Goal: Information Seeking & Learning: Find specific fact

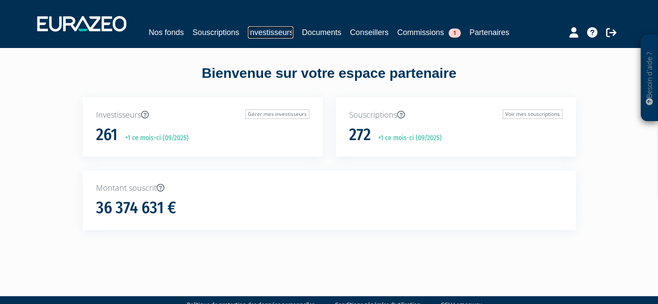
click at [276, 32] on link "Investisseurs" at bounding box center [270, 32] width 45 height 12
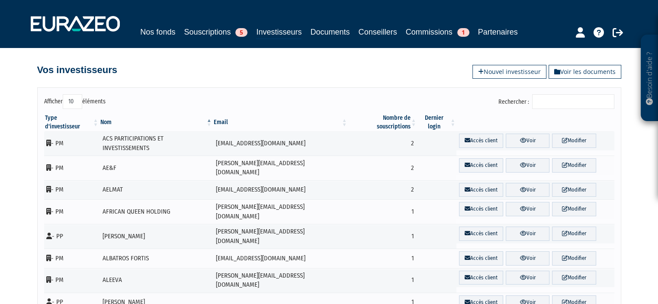
click at [569, 102] on input "Rechercher :" at bounding box center [573, 101] width 82 height 15
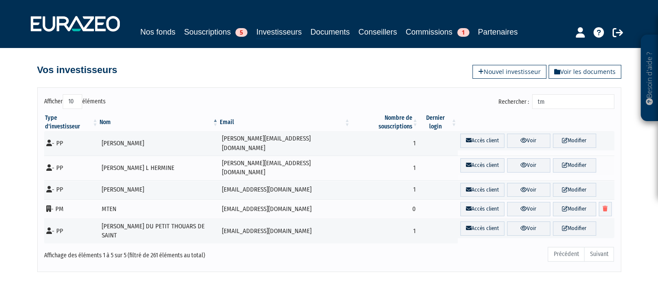
type input "t"
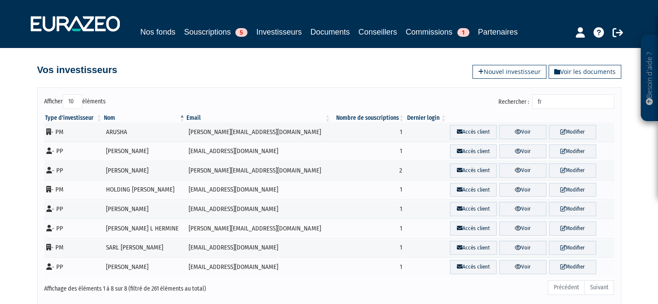
type input "f"
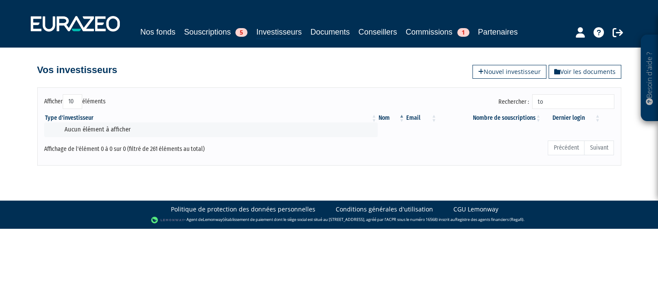
type input "t"
type input "j"
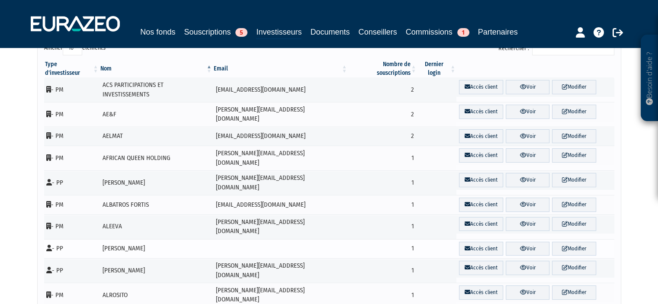
scroll to position [100, 0]
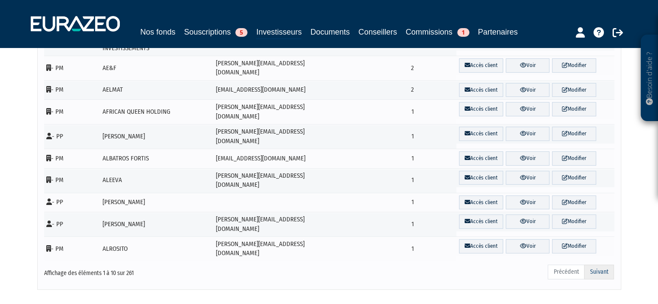
click at [608, 265] on link "Suivant" at bounding box center [599, 272] width 30 height 15
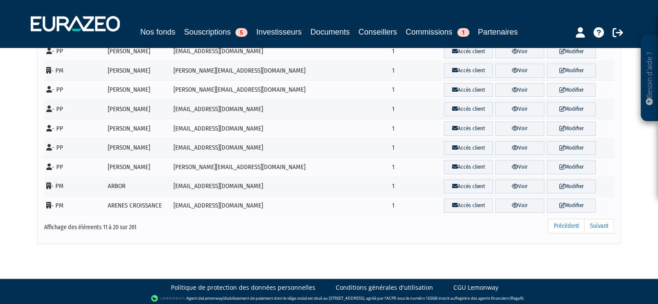
click at [608, 230] on link "Suivant" at bounding box center [599, 226] width 30 height 15
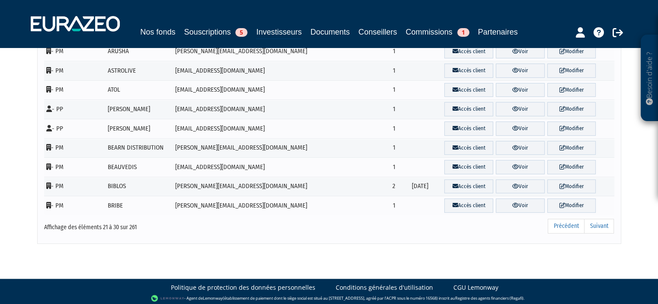
click at [608, 230] on link "Suivant" at bounding box center [599, 226] width 30 height 15
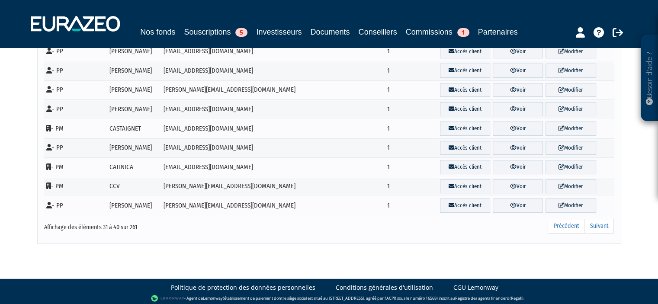
click at [608, 230] on link "Suivant" at bounding box center [599, 226] width 30 height 15
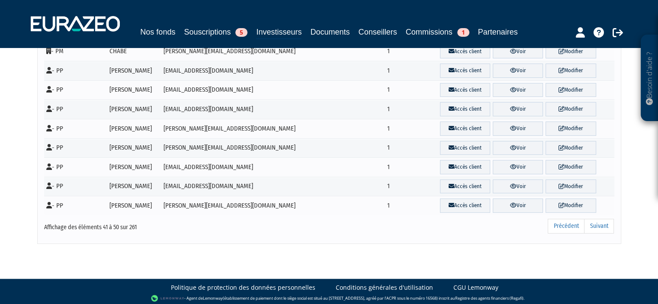
click at [608, 230] on link "Suivant" at bounding box center [599, 226] width 30 height 15
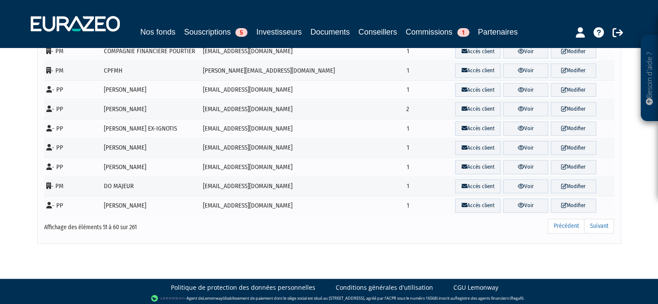
click at [608, 230] on link "Suivant" at bounding box center [599, 226] width 30 height 15
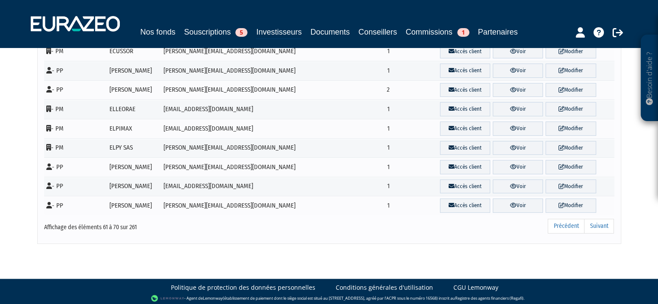
click at [608, 230] on link "Suivant" at bounding box center [599, 226] width 30 height 15
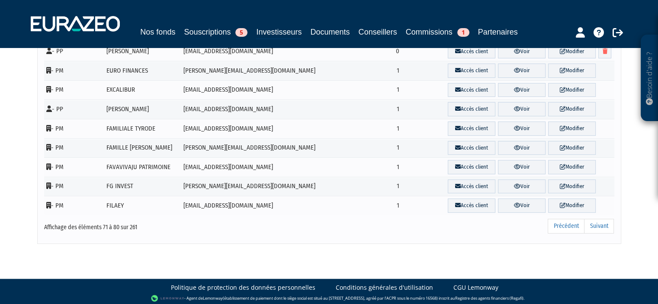
click at [608, 230] on link "Suivant" at bounding box center [599, 226] width 30 height 15
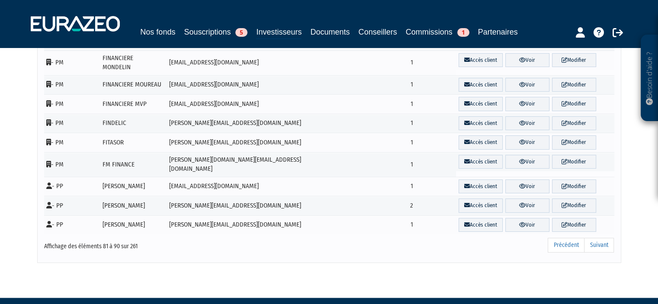
click at [608, 238] on link "Suivant" at bounding box center [599, 245] width 30 height 15
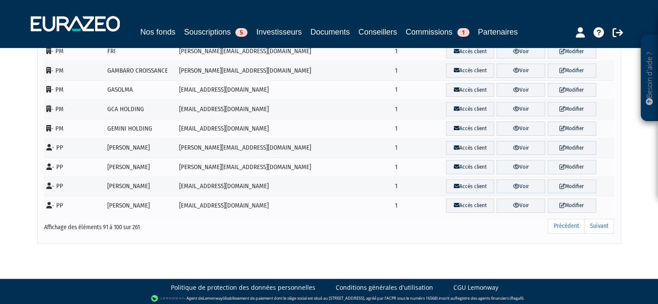
click at [608, 230] on link "Suivant" at bounding box center [599, 226] width 30 height 15
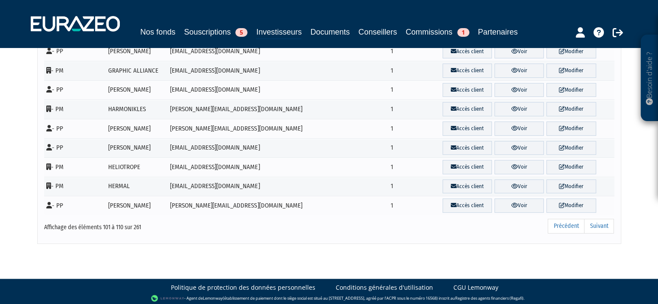
click at [608, 230] on link "Suivant" at bounding box center [599, 226] width 30 height 15
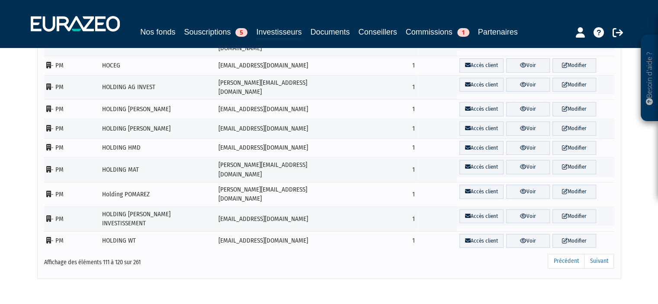
click at [608, 254] on link "Suivant" at bounding box center [599, 261] width 30 height 15
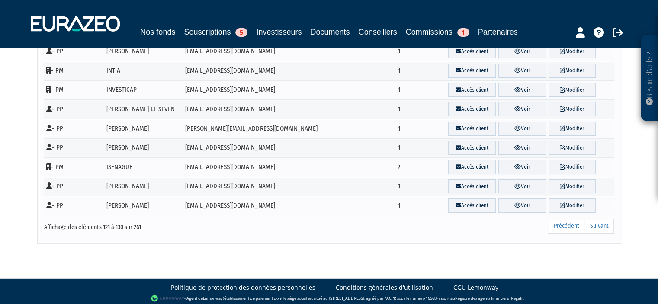
click at [608, 230] on link "Suivant" at bounding box center [599, 226] width 30 height 15
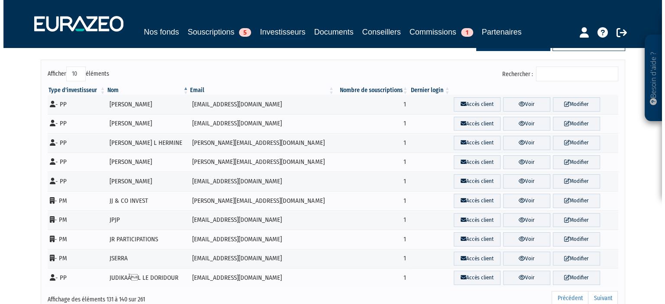
scroll to position [0, 0]
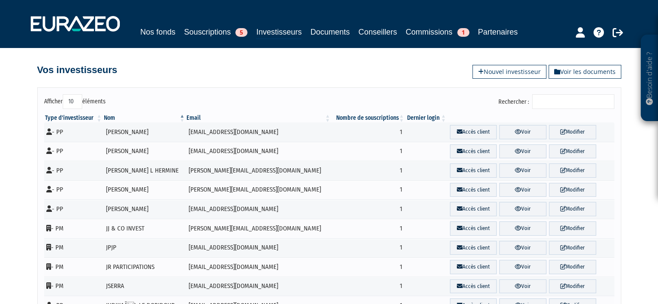
click at [576, 103] on input "Rechercher :" at bounding box center [573, 101] width 82 height 15
paste input "TOM_JEA_3IPVE3"
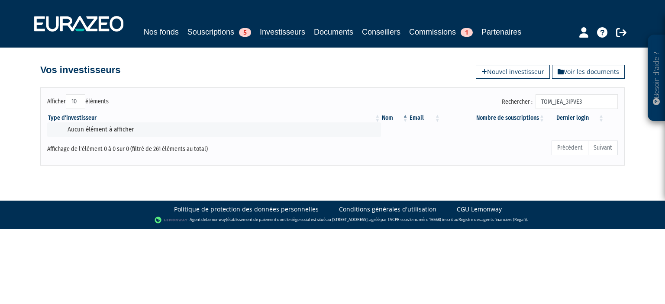
type input "TOM_JEA_3IPVE3"
click at [597, 72] on link "Voir les documents" at bounding box center [588, 72] width 73 height 14
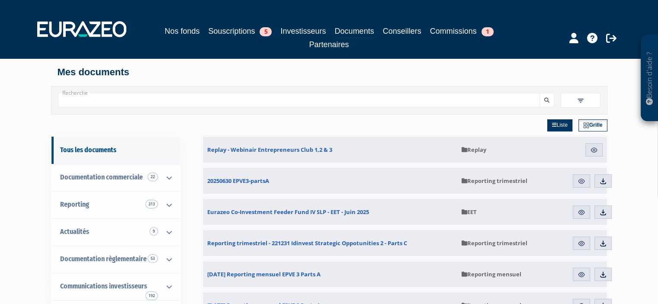
click at [125, 94] on input "Recherche" at bounding box center [299, 100] width 482 height 14
paste input "TOM_JEA_3IPVE3"
type input "TOM_JEA_3IPVE3"
click at [540, 93] on button "submit" at bounding box center [547, 100] width 15 height 14
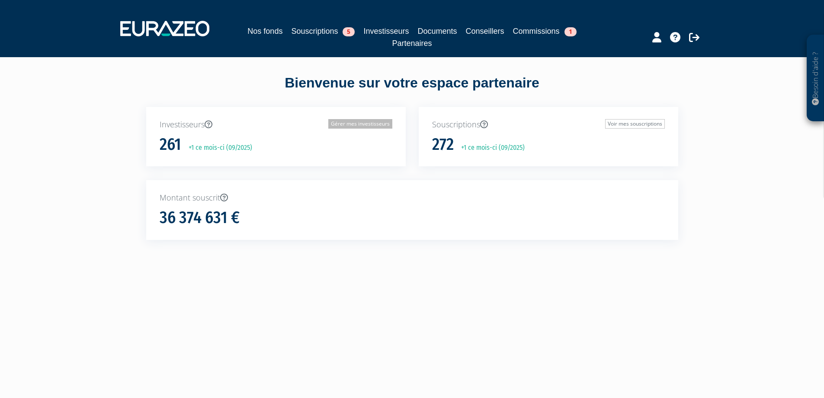
click at [360, 125] on link "Gérer mes investisseurs" at bounding box center [360, 124] width 64 height 10
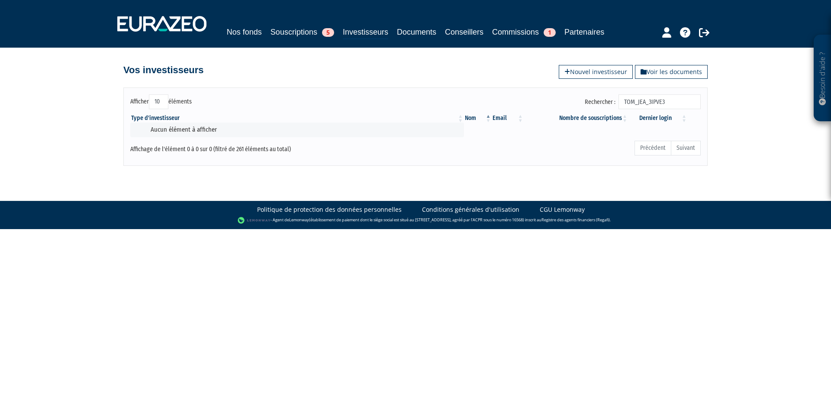
drag, startPoint x: 683, startPoint y: 104, endPoint x: 547, endPoint y: 104, distance: 136.3
click at [547, 104] on div "Rechercher : TOM_JEA_3IPVE3" at bounding box center [561, 102] width 279 height 17
type input "tomasini"
click at [583, 29] on link "Partenaires" at bounding box center [584, 32] width 40 height 12
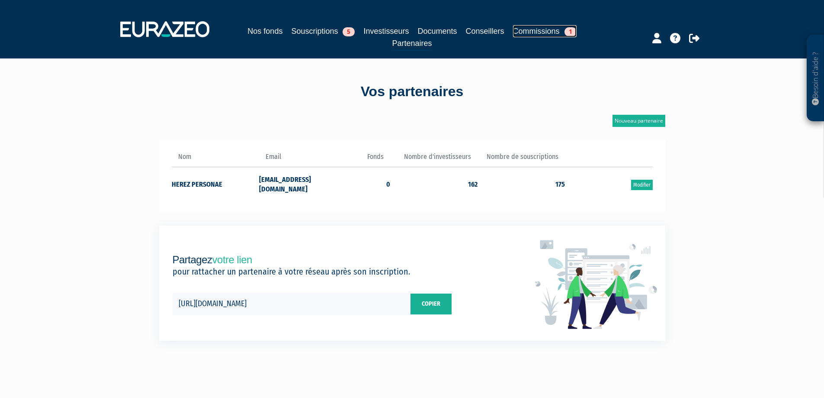
click at [570, 29] on span "1" at bounding box center [571, 31] width 12 height 9
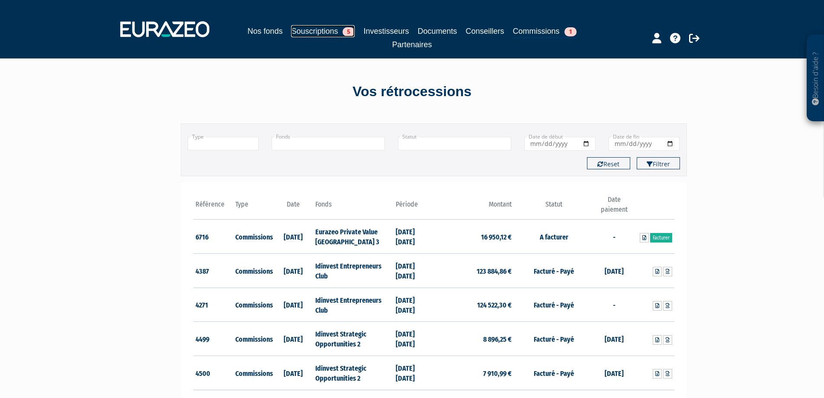
click at [326, 31] on link "Souscriptions 5" at bounding box center [323, 31] width 64 height 12
click at [351, 34] on span "5" at bounding box center [349, 31] width 12 height 9
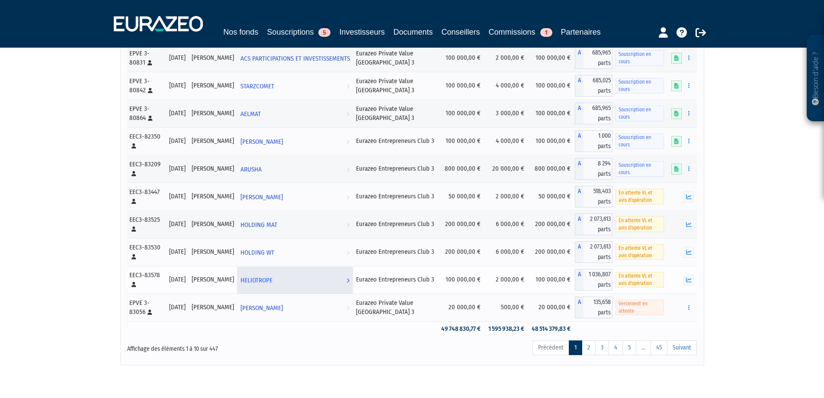
scroll to position [130, 0]
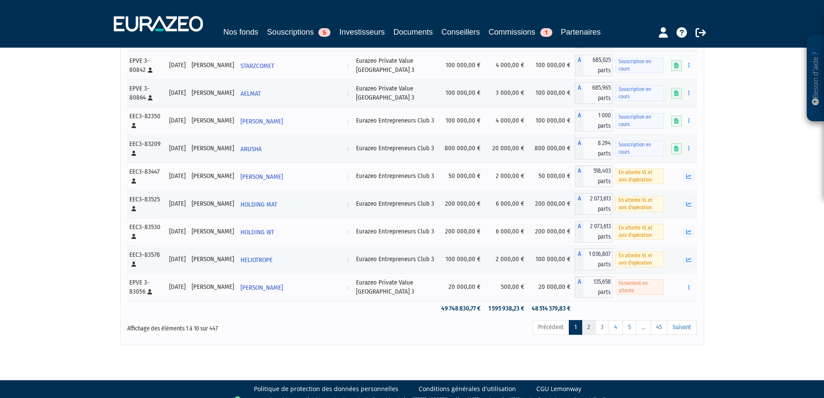
click at [590, 320] on link "2" at bounding box center [589, 327] width 14 height 15
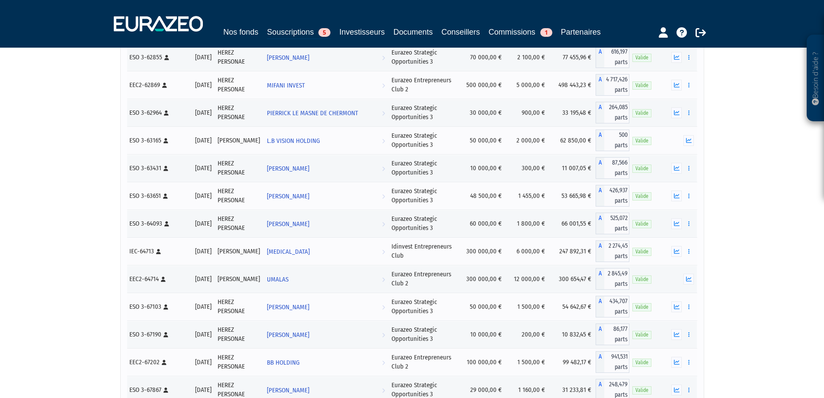
scroll to position [11854, 0]
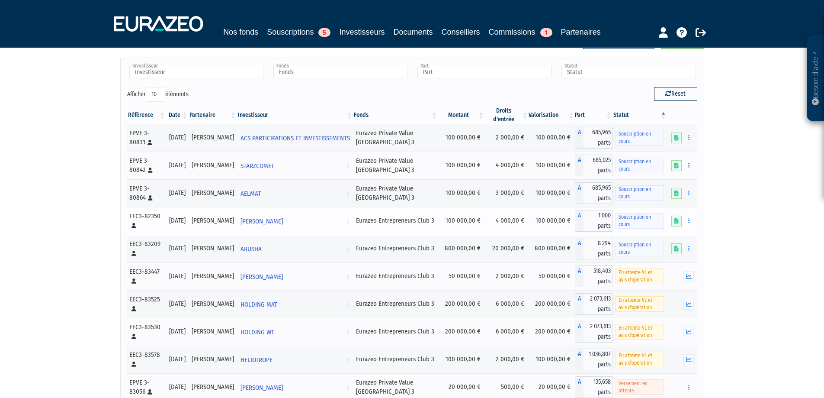
scroll to position [0, 0]
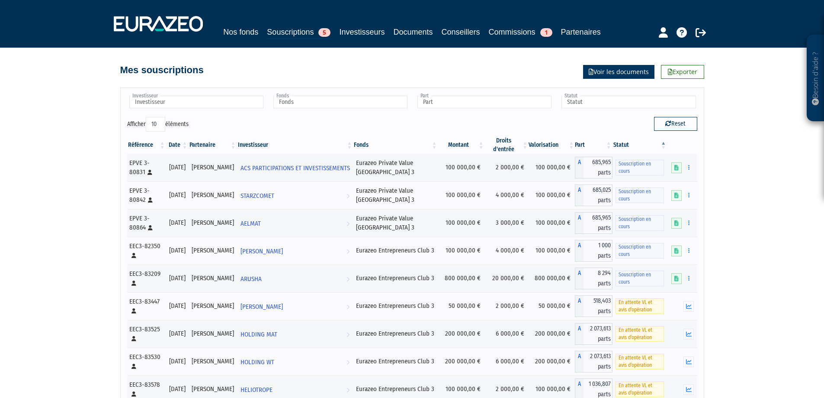
click at [622, 72] on link "Voir les documents" at bounding box center [618, 72] width 71 height 14
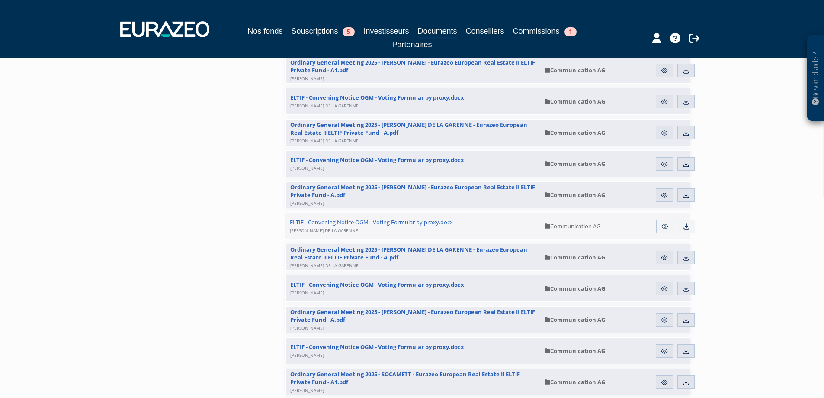
scroll to position [2207, 0]
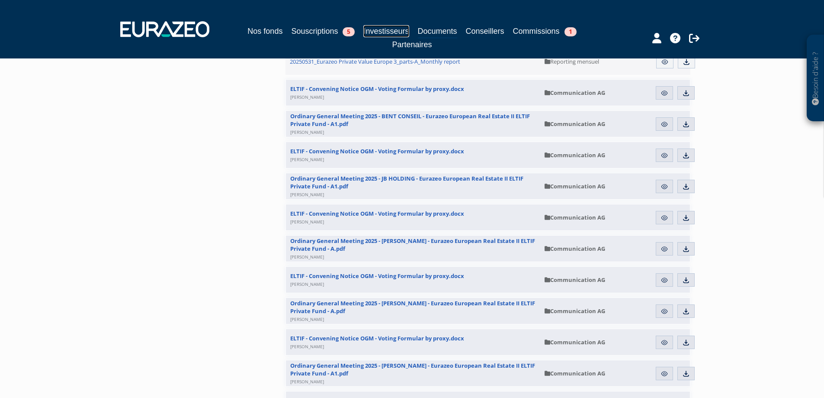
click at [382, 29] on link "Investisseurs" at bounding box center [385, 31] width 45 height 12
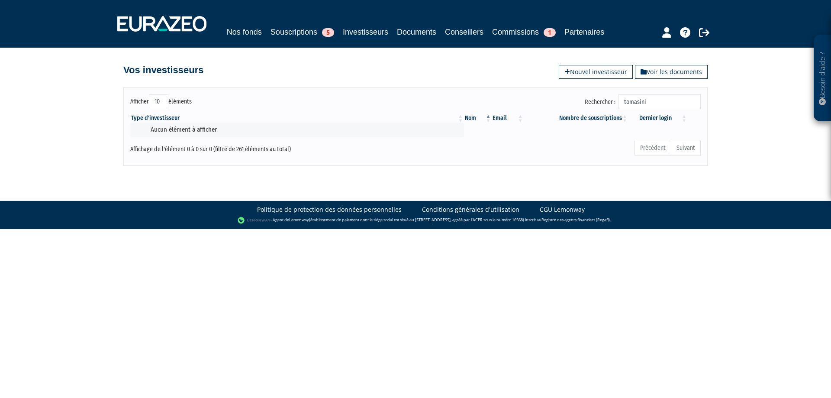
click at [655, 101] on input "tomasini" at bounding box center [659, 101] width 82 height 15
drag, startPoint x: 665, startPoint y: 101, endPoint x: 568, endPoint y: 101, distance: 97.4
click at [568, 101] on div "Rechercher : [PERSON_NAME]" at bounding box center [561, 102] width 279 height 17
click at [706, 27] on link at bounding box center [704, 31] width 10 height 17
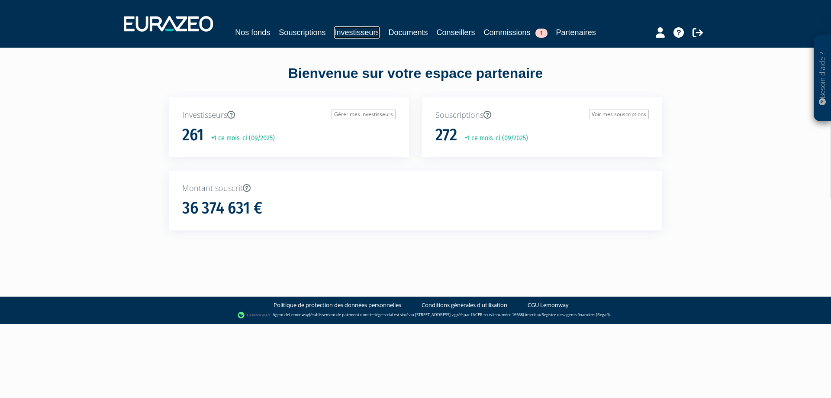
click at [349, 33] on link "Investisseurs" at bounding box center [356, 32] width 45 height 12
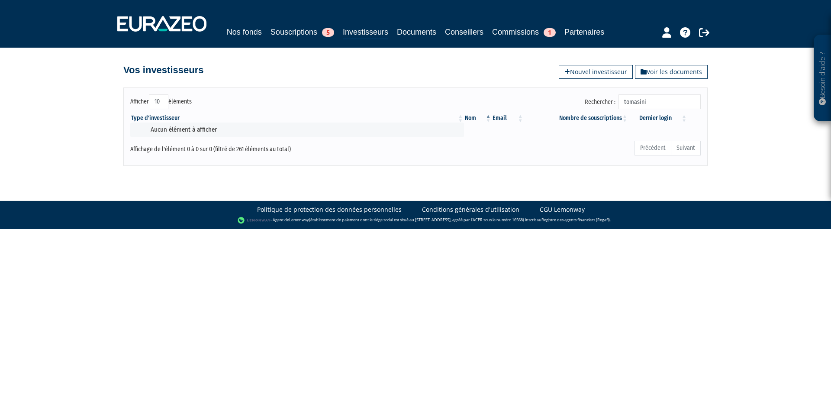
click at [660, 103] on input "tomasini" at bounding box center [659, 101] width 82 height 15
drag, startPoint x: 660, startPoint y: 103, endPoint x: 605, endPoint y: 103, distance: 55.4
click at [605, 103] on label "Rechercher : tomasini" at bounding box center [643, 101] width 116 height 15
click at [618, 103] on input "tomasini" at bounding box center [659, 101] width 82 height 15
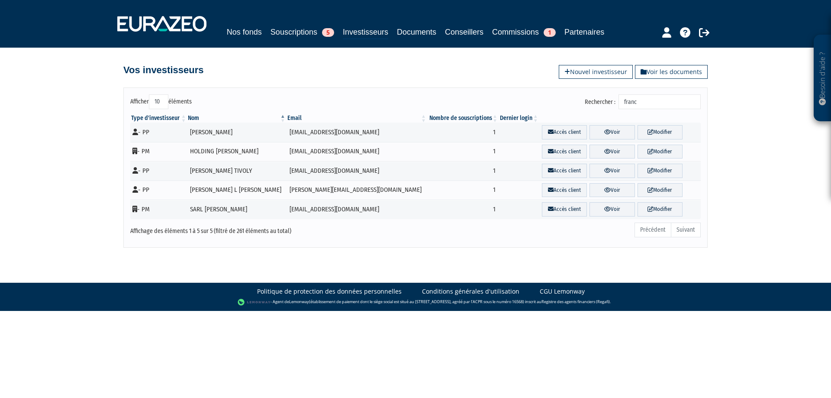
drag, startPoint x: 655, startPoint y: 101, endPoint x: 552, endPoint y: 103, distance: 103.5
click at [560, 103] on div "Rechercher : franc" at bounding box center [561, 102] width 279 height 17
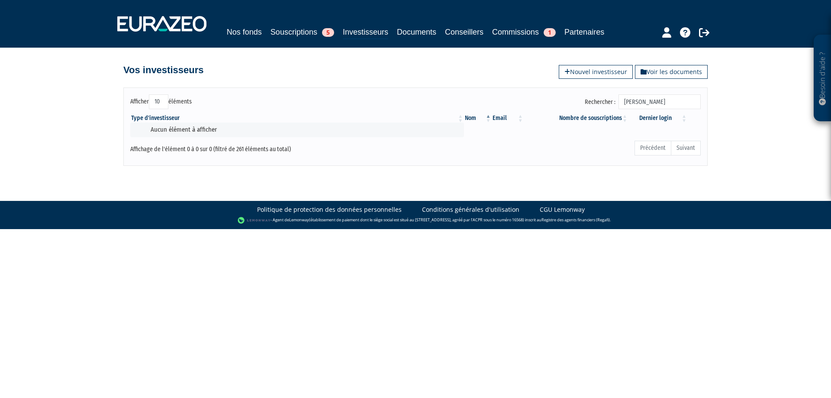
type input "jeanne"
click at [706, 29] on icon at bounding box center [704, 32] width 10 height 10
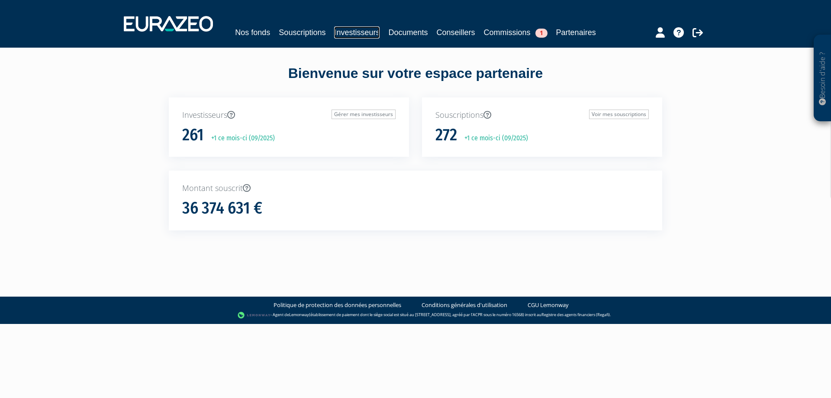
click at [365, 34] on link "Investisseurs" at bounding box center [356, 32] width 45 height 12
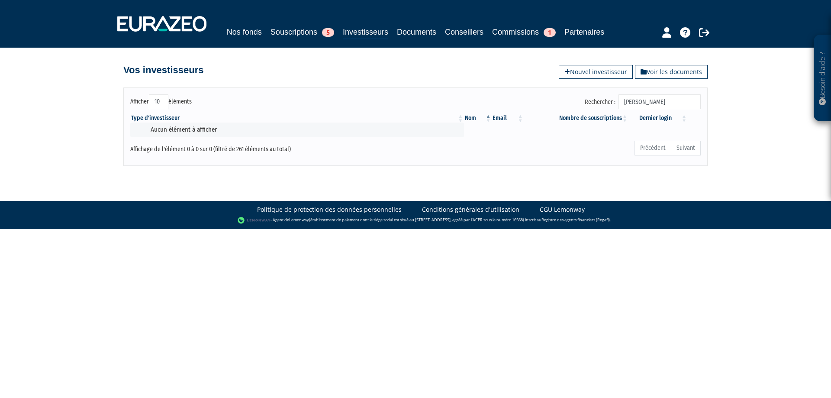
click at [658, 99] on input "jeanne" at bounding box center [659, 101] width 82 height 15
drag, startPoint x: 664, startPoint y: 99, endPoint x: 563, endPoint y: 103, distance: 101.8
click at [563, 103] on div "Rechercher : jeanne" at bounding box center [561, 102] width 279 height 17
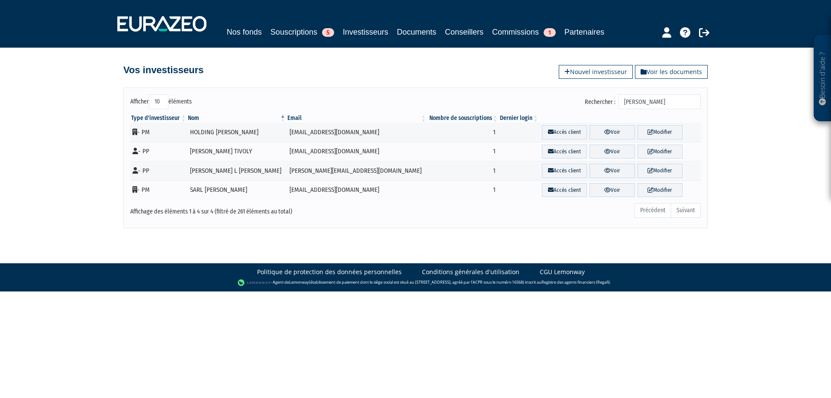
drag, startPoint x: 651, startPoint y: 103, endPoint x: 494, endPoint y: 103, distance: 157.5
click at [508, 103] on div "Rechercher : francois" at bounding box center [561, 102] width 279 height 17
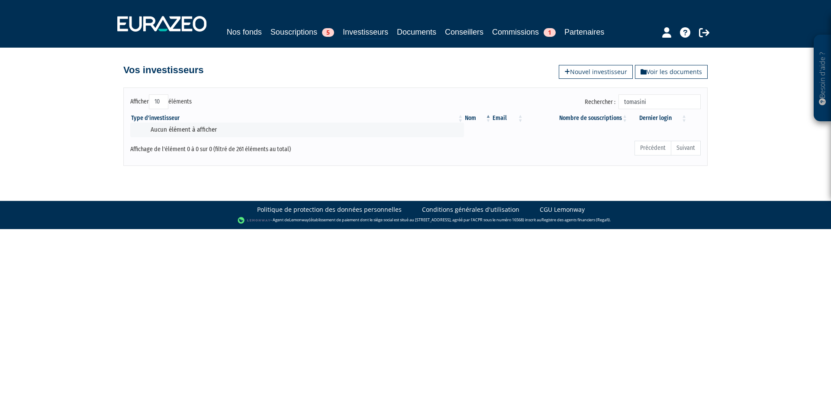
type input "tomasini"
click at [703, 32] on icon at bounding box center [704, 32] width 10 height 10
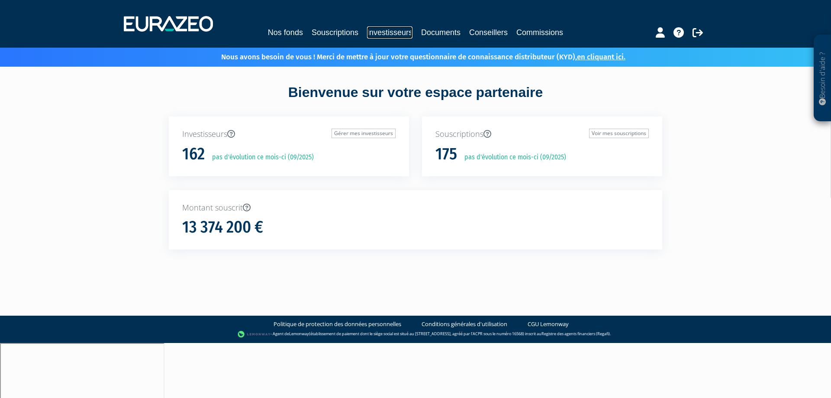
click at [388, 36] on link "Investisseurs" at bounding box center [389, 32] width 45 height 12
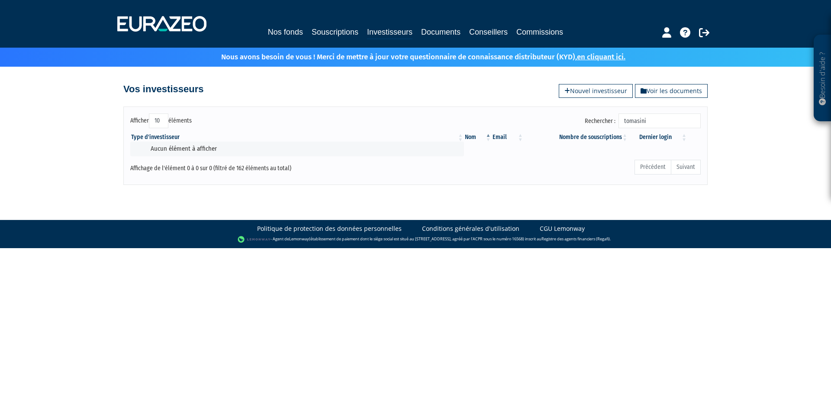
click at [660, 119] on input "tomasini" at bounding box center [659, 120] width 82 height 15
drag, startPoint x: 671, startPoint y: 122, endPoint x: 608, endPoint y: 122, distance: 63.2
click at [608, 122] on label "Rechercher : [PERSON_NAME]" at bounding box center [643, 120] width 116 height 15
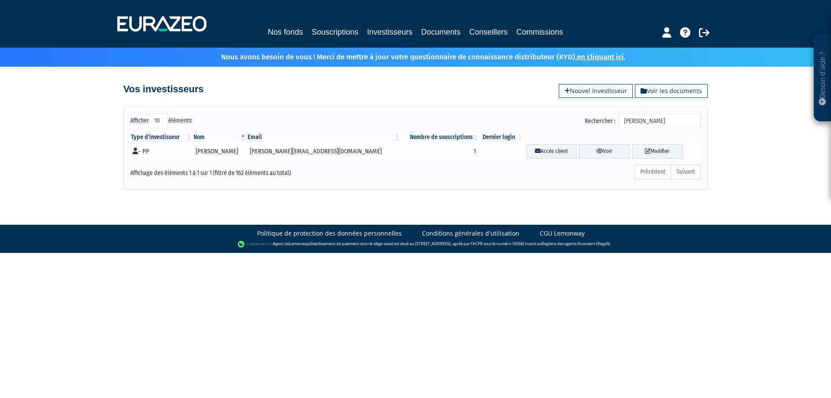
type input "[PERSON_NAME]"
click at [602, 152] on link "Voir" at bounding box center [604, 151] width 50 height 14
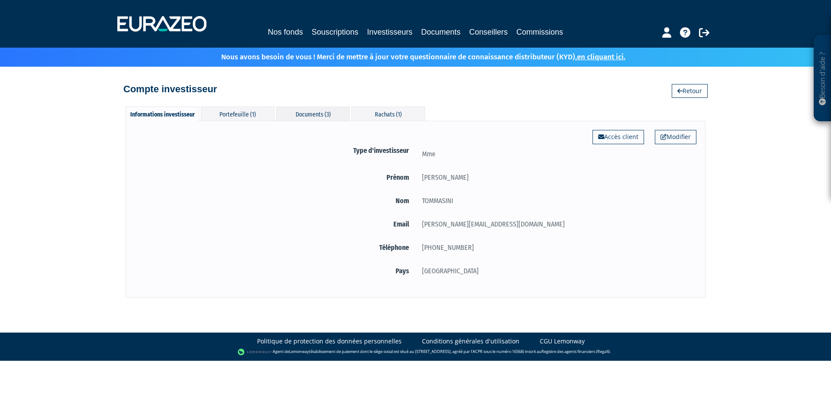
click at [335, 115] on div "Documents (3)" at bounding box center [313, 113] width 74 height 14
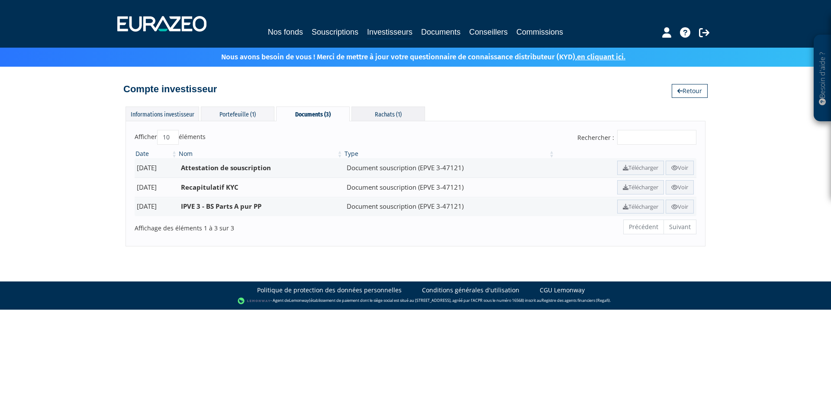
click at [386, 113] on div "Rachats (1)" at bounding box center [388, 113] width 74 height 14
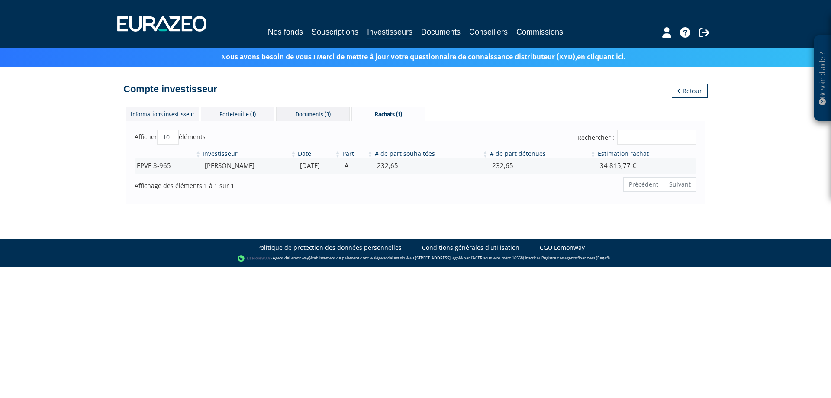
click at [321, 116] on div "Documents (3)" at bounding box center [313, 113] width 74 height 14
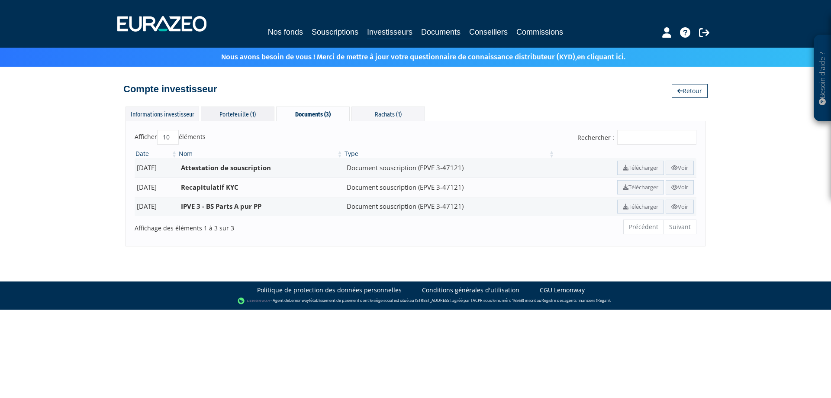
click at [240, 113] on div "Portefeuille (1)" at bounding box center [238, 113] width 74 height 14
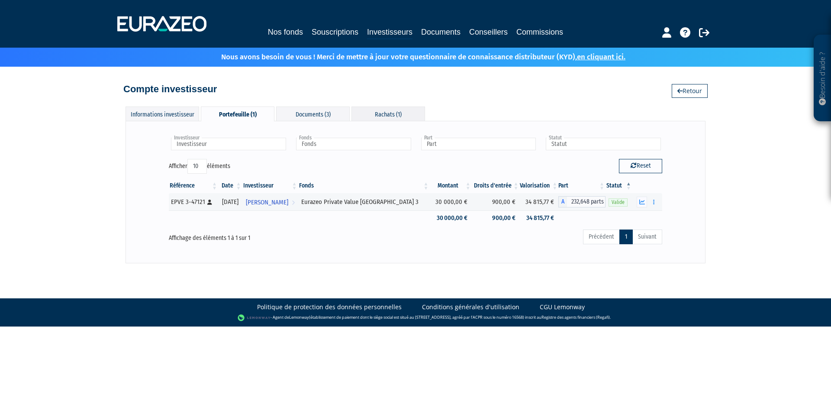
click at [386, 119] on div "Rachats (1)" at bounding box center [388, 113] width 74 height 14
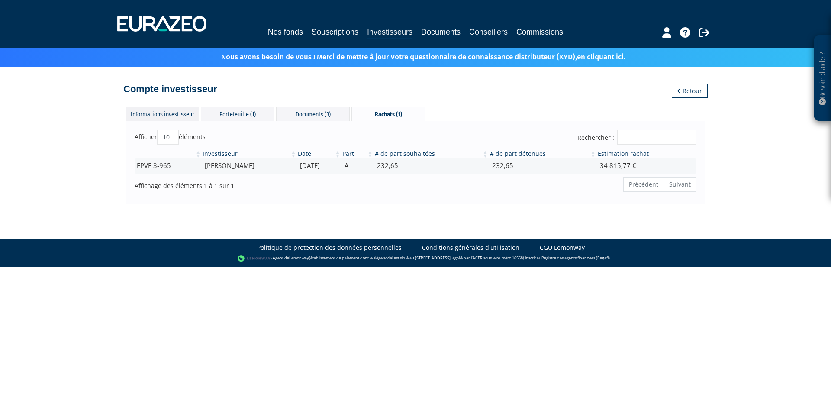
click at [160, 118] on div "Informations investisseur" at bounding box center [162, 113] width 74 height 14
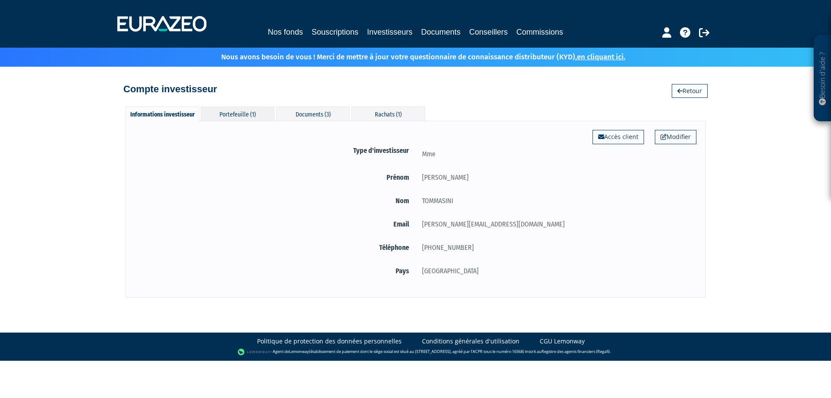
click at [237, 117] on div "Portefeuille (1)" at bounding box center [238, 113] width 74 height 14
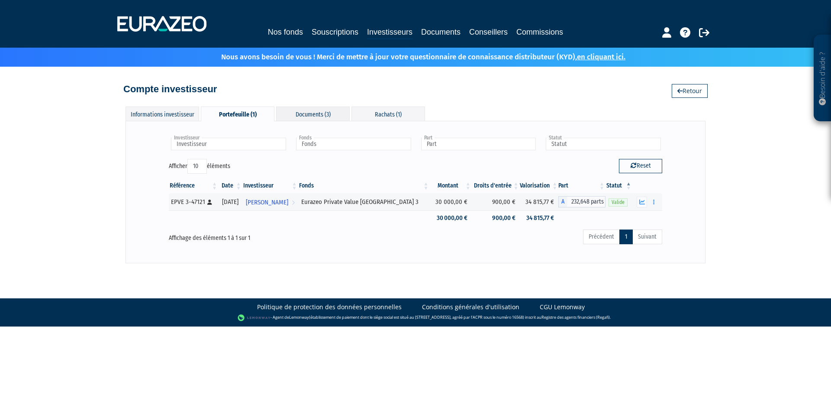
click at [305, 116] on div "Documents (3)" at bounding box center [313, 113] width 74 height 14
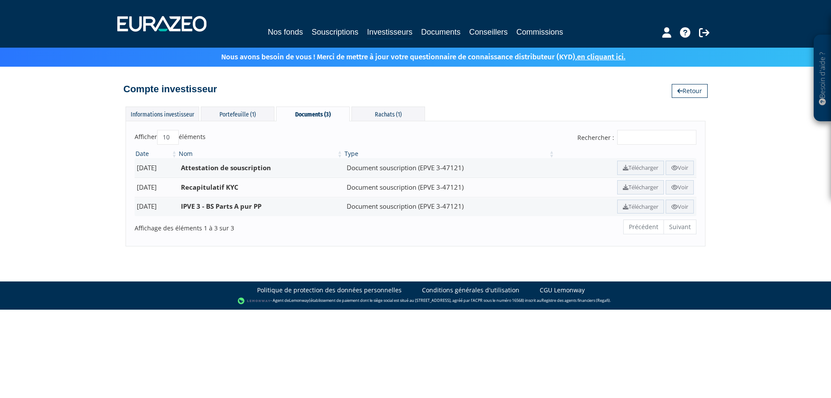
click at [684, 228] on ul "Précédent Suivant" at bounding box center [659, 226] width 73 height 15
click at [389, 117] on div "Rachats (1)" at bounding box center [388, 113] width 74 height 14
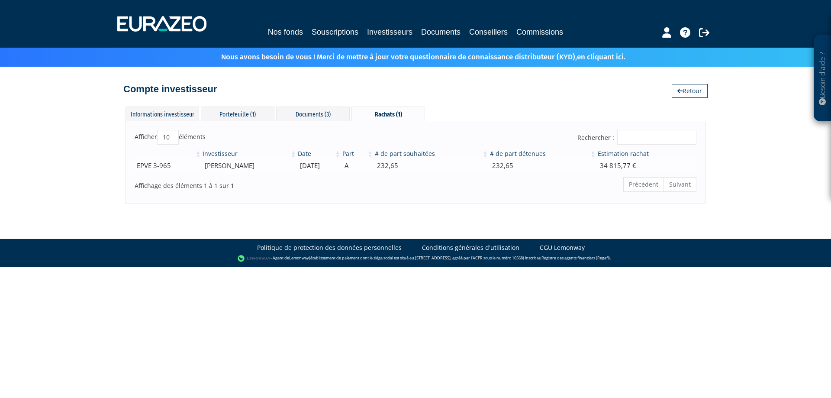
click at [158, 165] on td "EPVE 3-965" at bounding box center [168, 165] width 67 height 15
click at [621, 162] on td "34 815,77 €" at bounding box center [647, 165] width 100 height 15
click at [645, 166] on td "34 815,77 €" at bounding box center [647, 165] width 100 height 15
click at [450, 36] on link "Documents" at bounding box center [440, 32] width 39 height 12
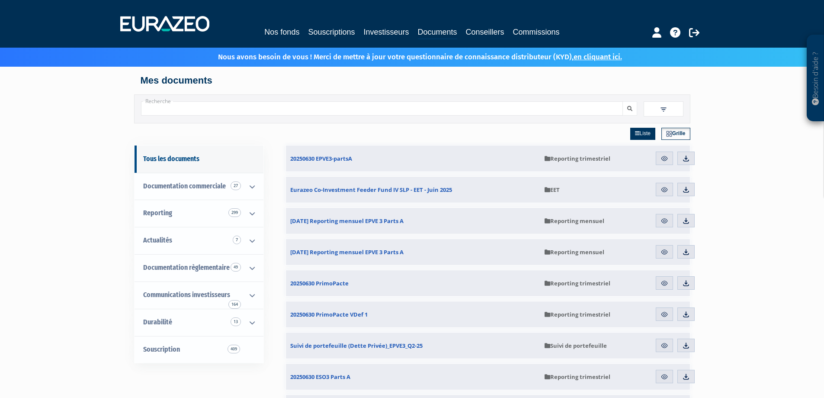
click at [234, 110] on input "Recherche" at bounding box center [382, 108] width 482 height 14
type input "tomasini"
click at [623, 101] on button "submit" at bounding box center [630, 108] width 15 height 14
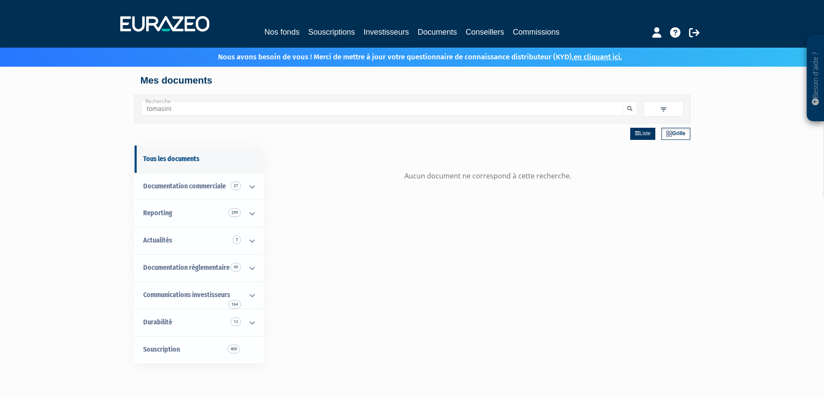
drag, startPoint x: 181, startPoint y: 109, endPoint x: 103, endPoint y: 113, distance: 78.4
click at [106, 113] on div "Besoin d'aide ? × J'ai besoin d'aide Si vous avez une question à propos du fonc…" at bounding box center [412, 275] width 824 height 550
click at [382, 32] on link "Investisseurs" at bounding box center [385, 32] width 45 height 12
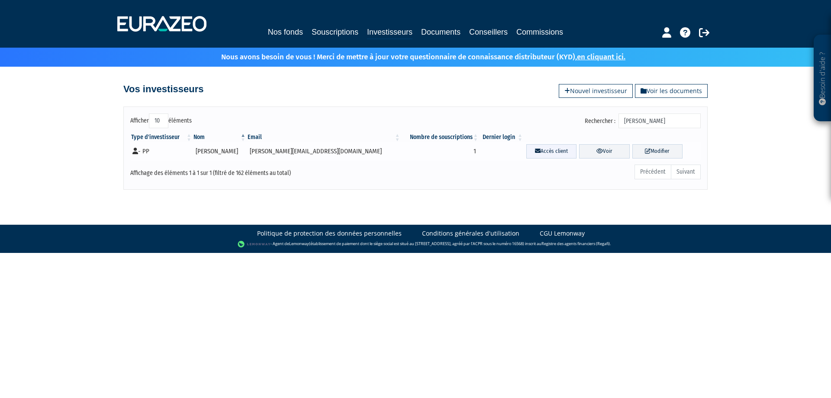
click at [542, 151] on link "Accès client" at bounding box center [551, 151] width 50 height 14
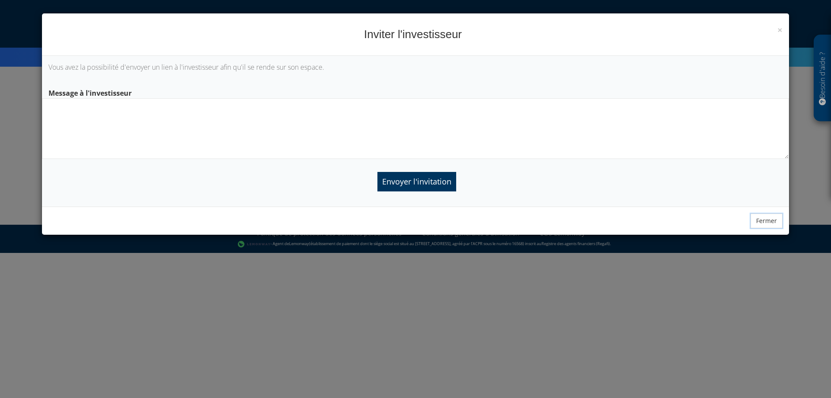
click at [766, 226] on button "Fermer" at bounding box center [766, 220] width 32 height 15
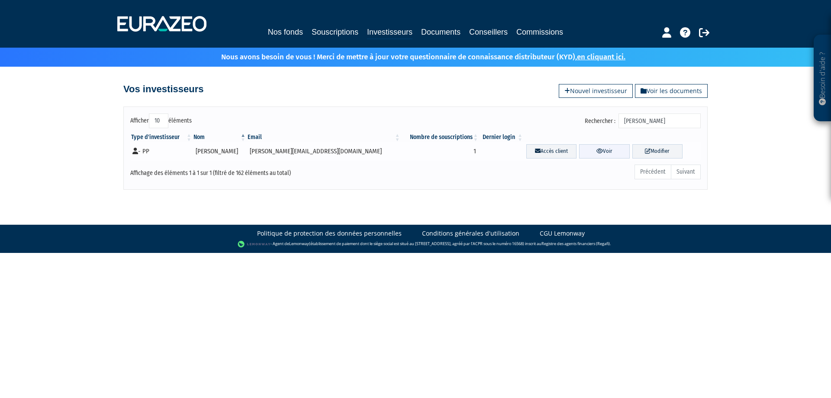
click at [596, 150] on icon at bounding box center [599, 151] width 6 height 6
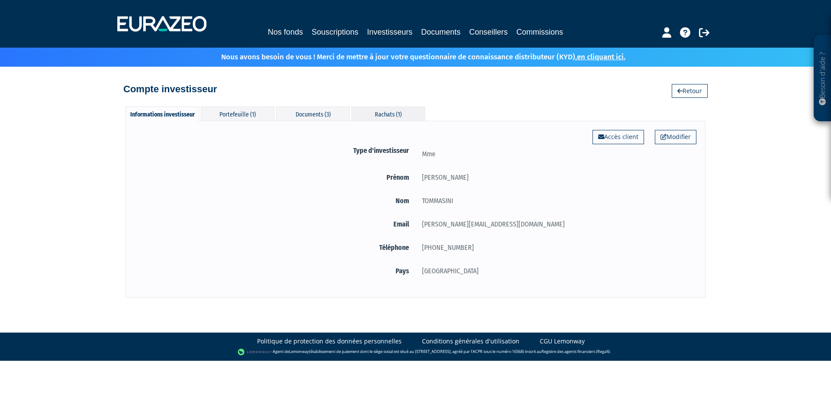
click at [386, 109] on div "Rachats (1)" at bounding box center [388, 113] width 74 height 14
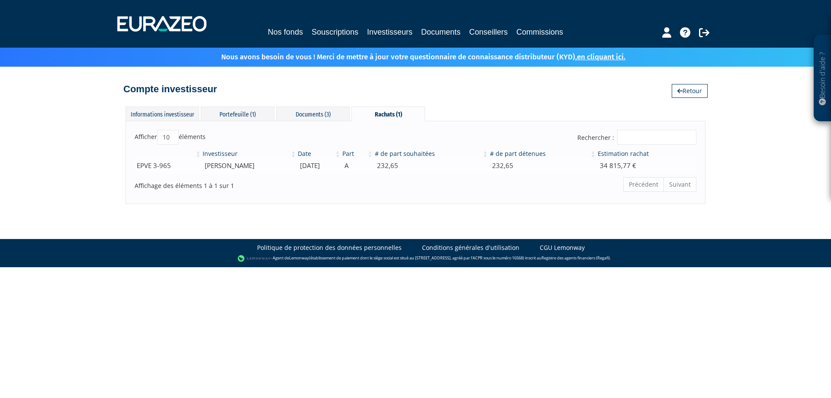
click at [151, 165] on td "EPVE 3-965" at bounding box center [168, 165] width 67 height 15
click at [186, 174] on div "Investisseur Date Part # de part souhaitées # de part détenues Estimation racha…" at bounding box center [415, 161] width 575 height 29
click at [575, 164] on td "232,65" at bounding box center [543, 165] width 108 height 15
click at [312, 112] on div "Documents (3)" at bounding box center [313, 113] width 74 height 14
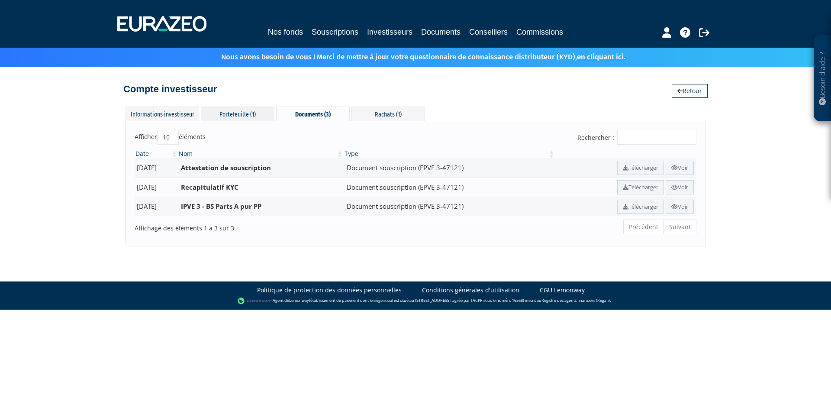
click at [233, 118] on div "Portefeuille (1)" at bounding box center [238, 113] width 74 height 14
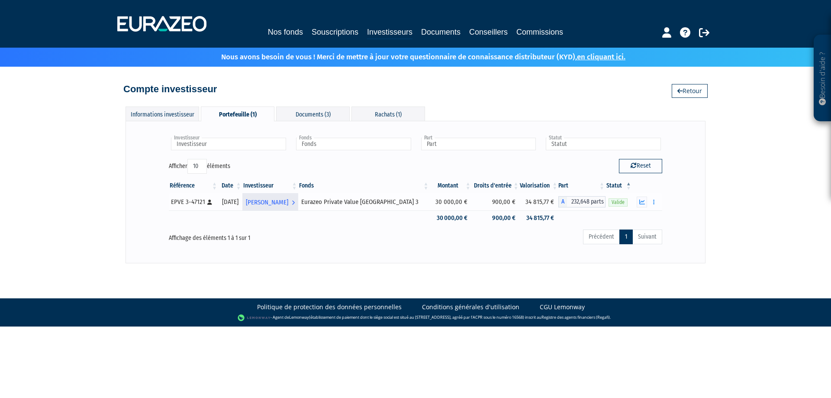
click at [288, 202] on span "[PERSON_NAME]" at bounding box center [267, 202] width 42 height 16
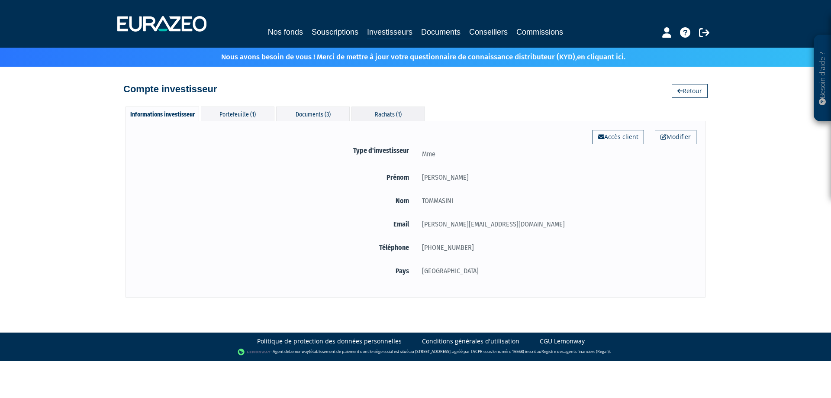
click at [392, 117] on div "Rachats (1)" at bounding box center [388, 113] width 74 height 14
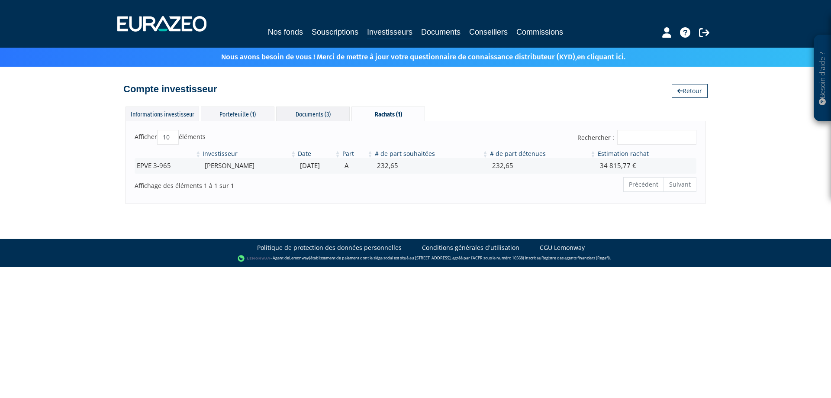
click at [321, 115] on div "Documents (3)" at bounding box center [313, 113] width 74 height 14
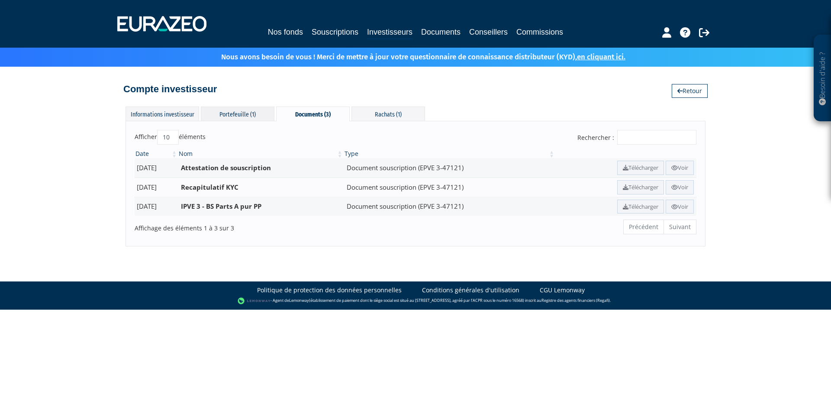
click at [257, 113] on div "Portefeuille (1)" at bounding box center [238, 113] width 74 height 14
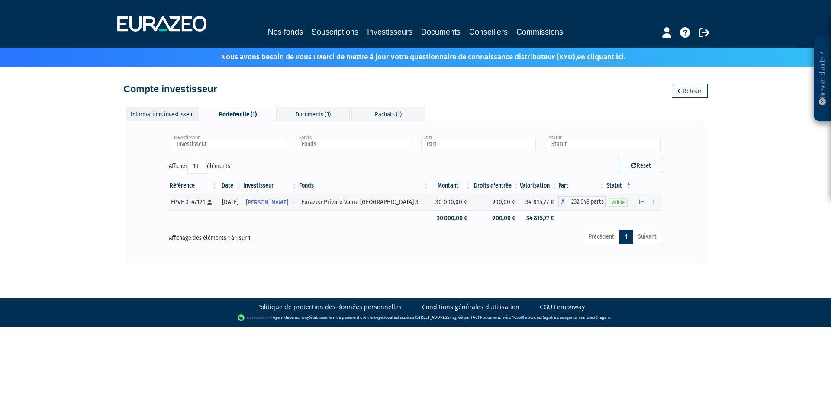
click at [166, 113] on div "Informations investisseur" at bounding box center [162, 113] width 74 height 14
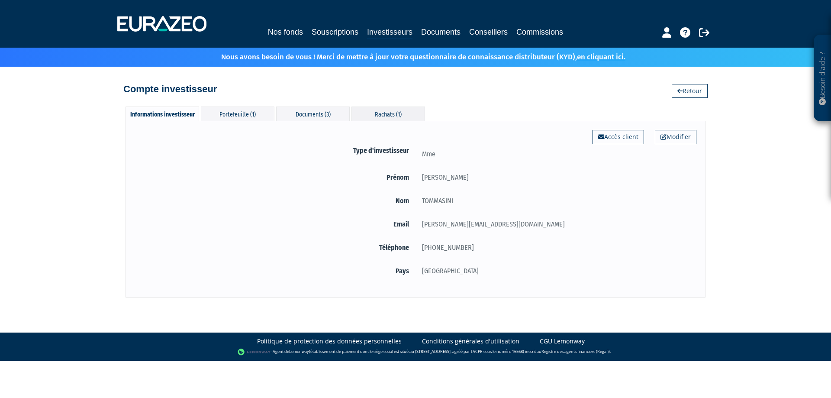
click at [389, 118] on div "Rachats (1)" at bounding box center [388, 113] width 74 height 14
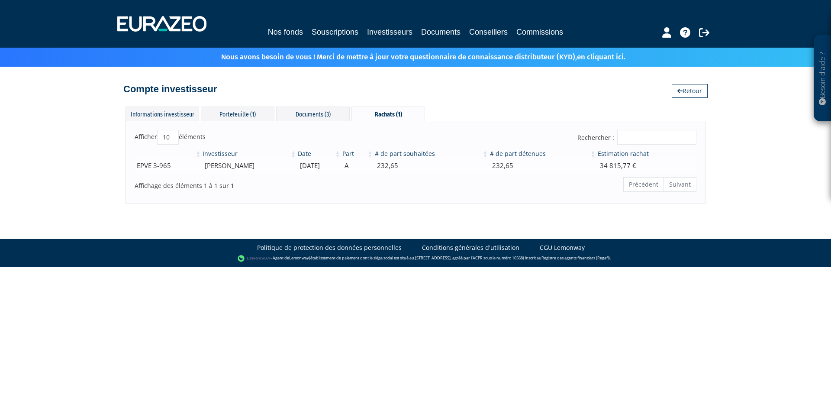
click at [174, 167] on td "EPVE 3-965" at bounding box center [168, 165] width 67 height 15
click at [157, 166] on td "EPVE 3-965" at bounding box center [168, 165] width 67 height 15
